Goal: Navigation & Orientation: Find specific page/section

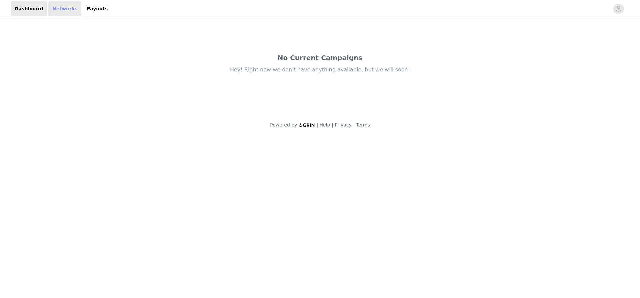
click at [63, 9] on link "Networks" at bounding box center [64, 8] width 33 height 15
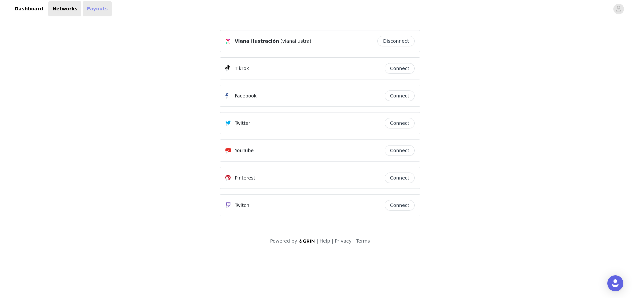
click at [85, 9] on link "Payouts" at bounding box center [97, 8] width 29 height 15
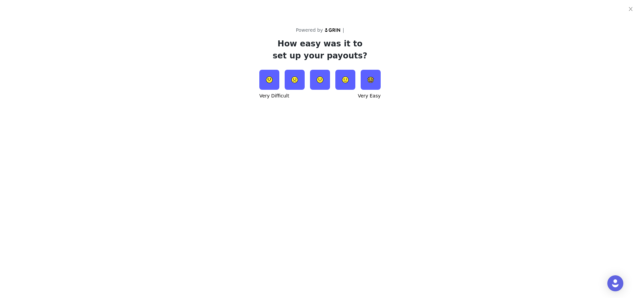
click at [372, 81] on img at bounding box center [371, 80] width 20 height 20
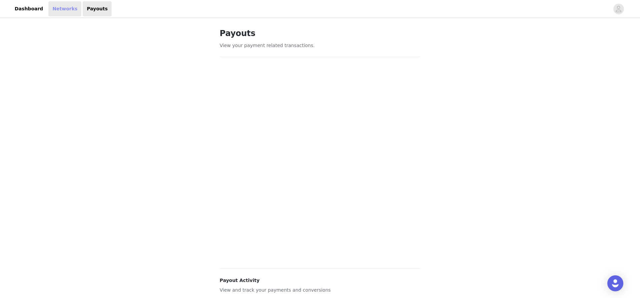
click at [51, 10] on link "Networks" at bounding box center [64, 8] width 33 height 15
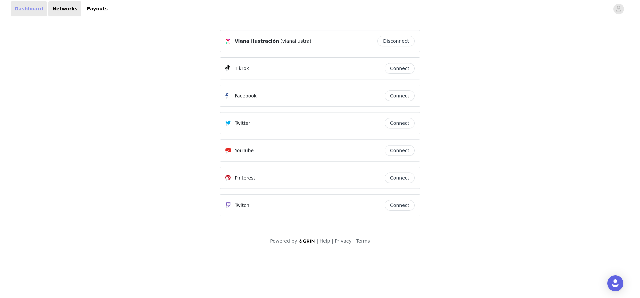
click at [27, 9] on link "Dashboard" at bounding box center [29, 8] width 36 height 15
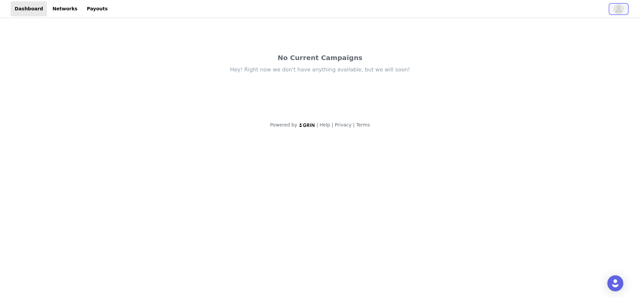
click at [616, 11] on span "button" at bounding box center [619, 9] width 11 height 11
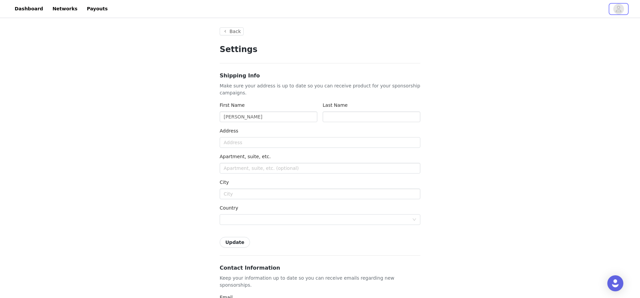
type input "+34 ([GEOGRAPHIC_DATA])"
click at [56, 11] on link "Networks" at bounding box center [64, 8] width 33 height 15
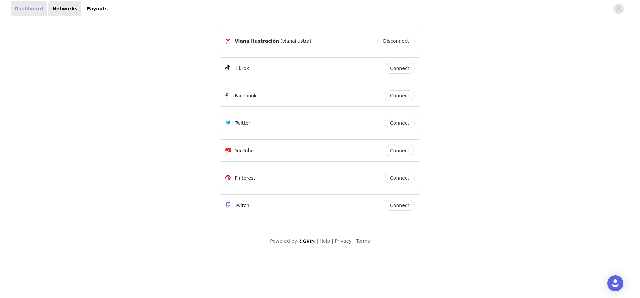
click at [22, 11] on link "Dashboard" at bounding box center [29, 8] width 36 height 15
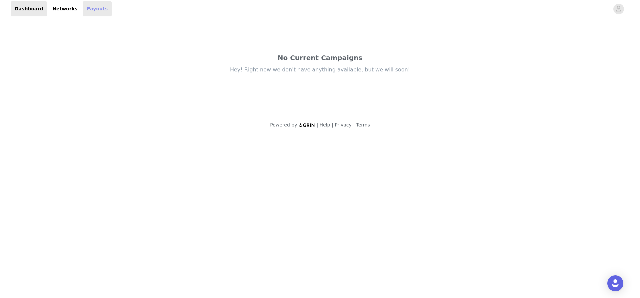
click at [92, 12] on link "Payouts" at bounding box center [97, 8] width 29 height 15
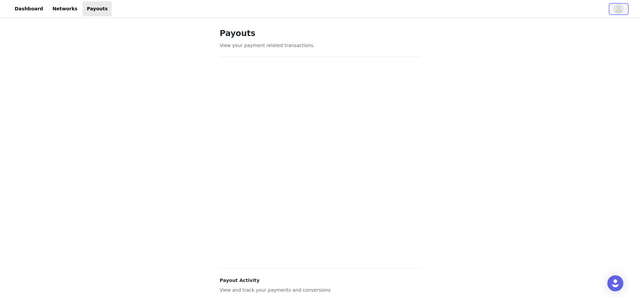
click at [621, 11] on icon "avatar" at bounding box center [619, 9] width 6 height 6
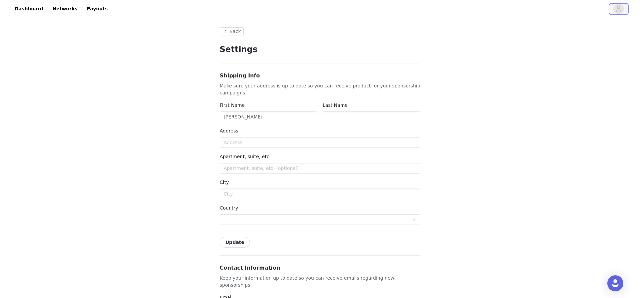
type input "+34 ([GEOGRAPHIC_DATA])"
click at [334, 122] on input "text" at bounding box center [372, 116] width 98 height 11
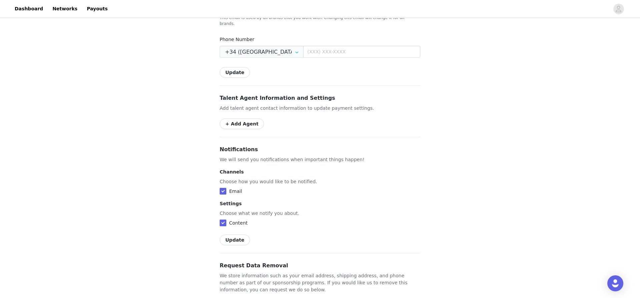
scroll to position [332, 0]
